Goal: Find specific page/section: Find specific page/section

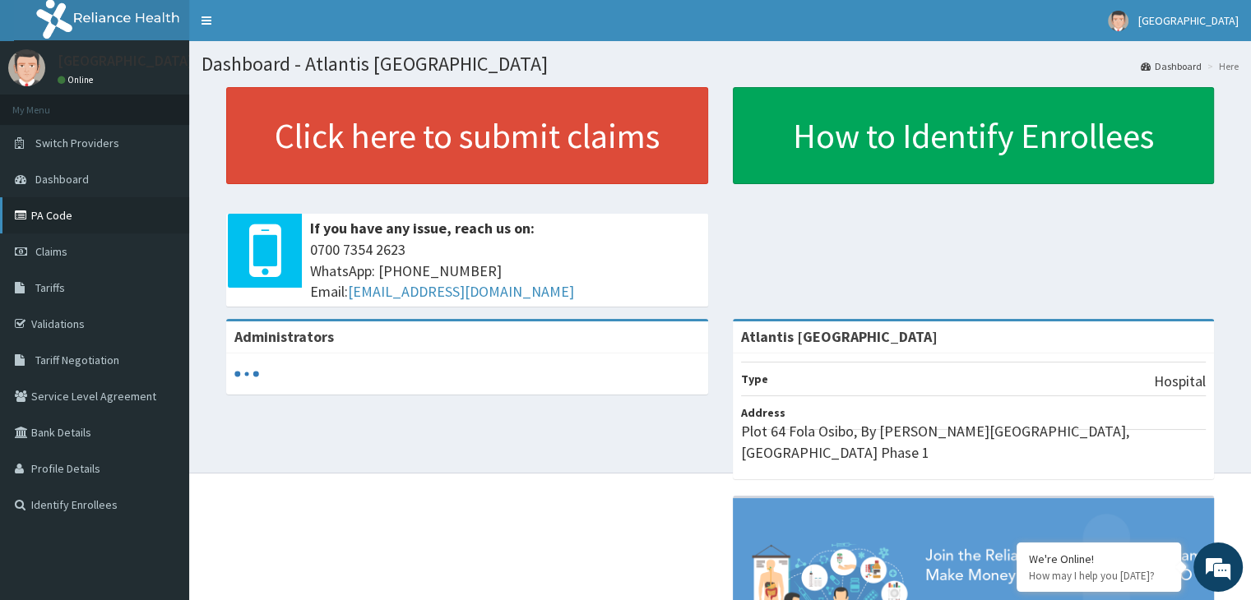
click at [78, 218] on link "PA Code" at bounding box center [94, 215] width 189 height 36
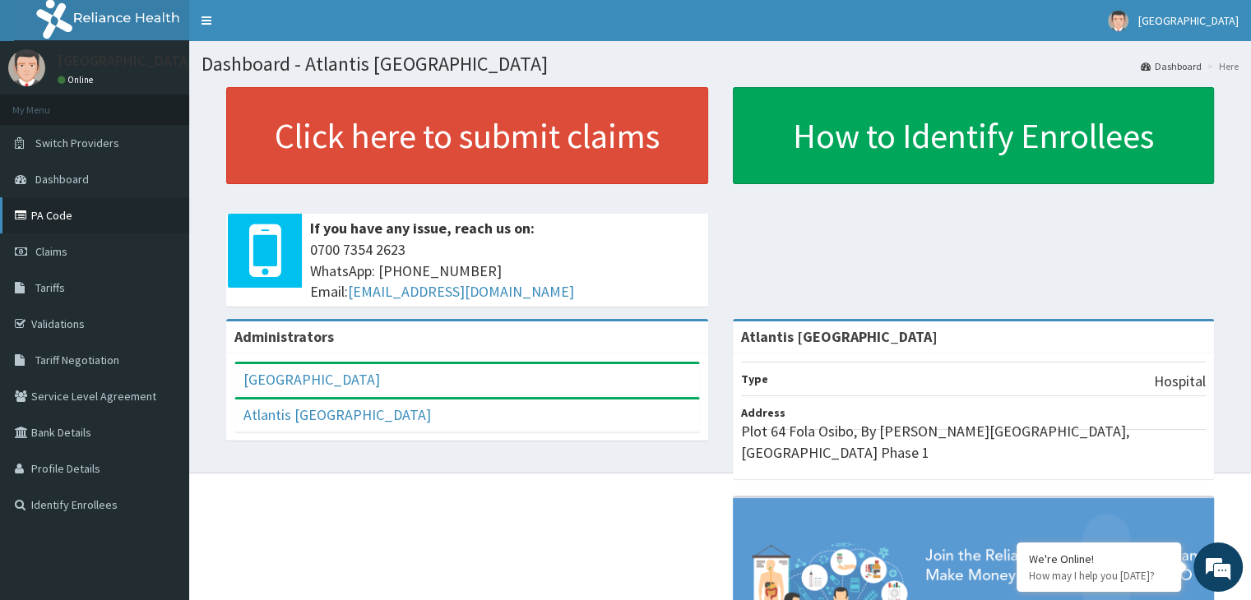
click at [115, 225] on link "PA Code" at bounding box center [94, 215] width 189 height 36
